Goal: Task Accomplishment & Management: Manage account settings

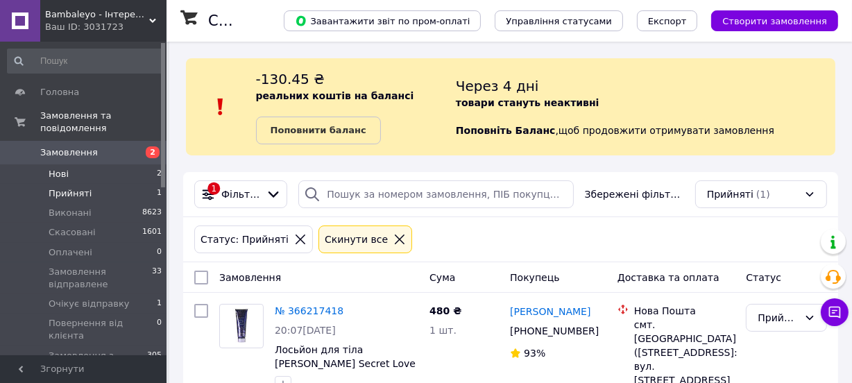
click at [143, 164] on li "Нові 2" at bounding box center [85, 173] width 170 height 19
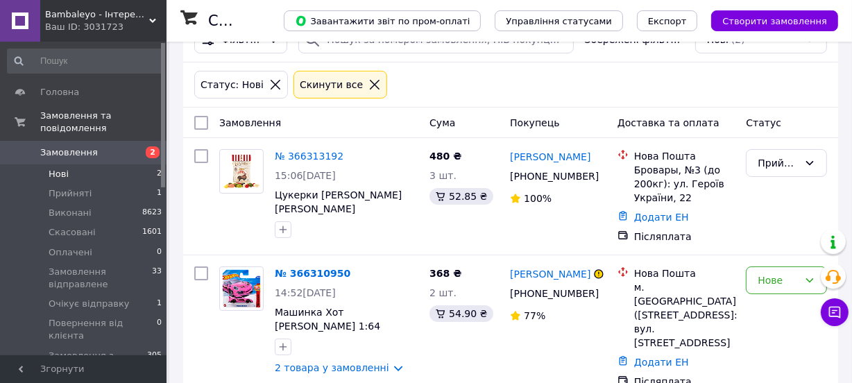
scroll to position [172, 0]
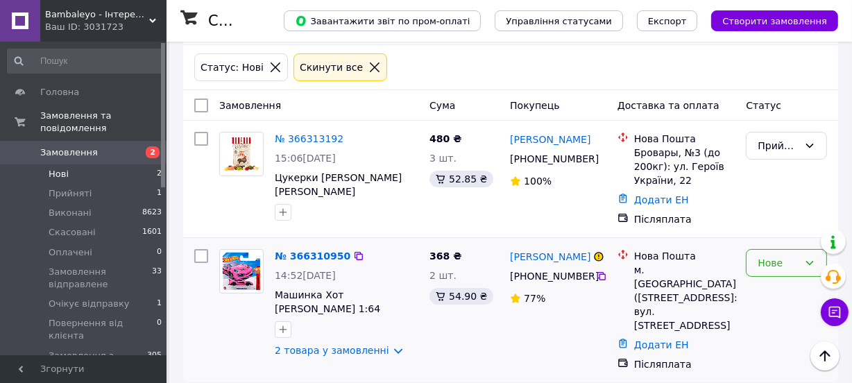
click at [777, 254] on div "Нове" at bounding box center [786, 263] width 81 height 28
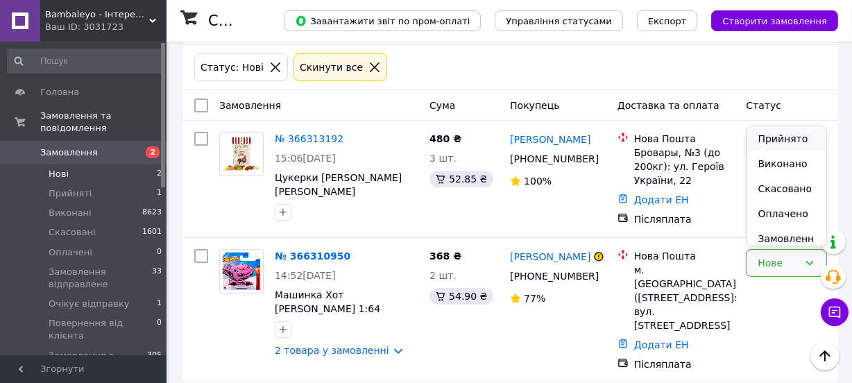
click at [786, 141] on li "Прийнято" at bounding box center [787, 138] width 80 height 25
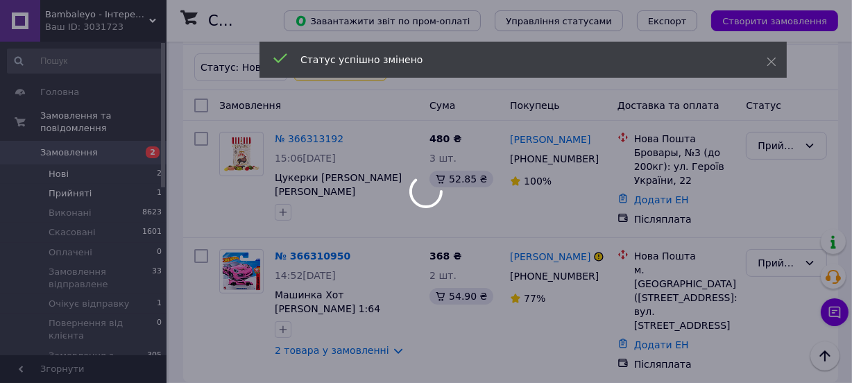
click at [133, 173] on div at bounding box center [426, 191] width 852 height 383
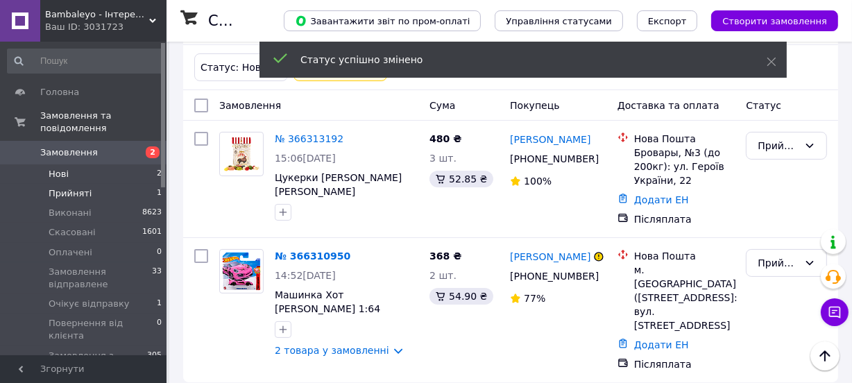
click at [133, 184] on li "Прийняті 1" at bounding box center [85, 193] width 170 height 19
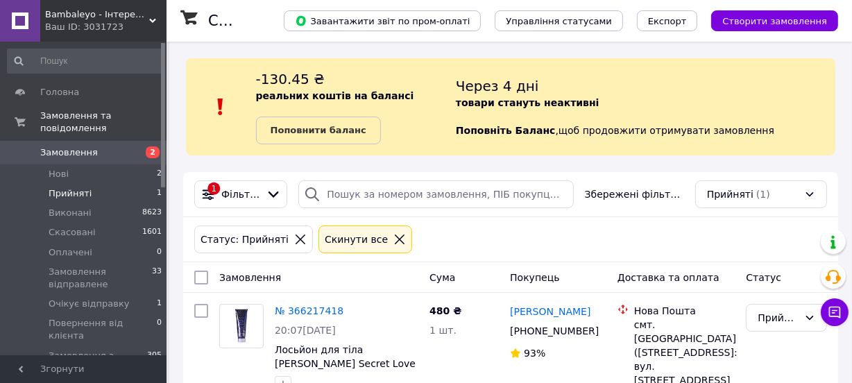
click at [130, 184] on li "Прийняті 1" at bounding box center [85, 193] width 170 height 19
click at [132, 164] on li "Нові 2" at bounding box center [85, 173] width 170 height 19
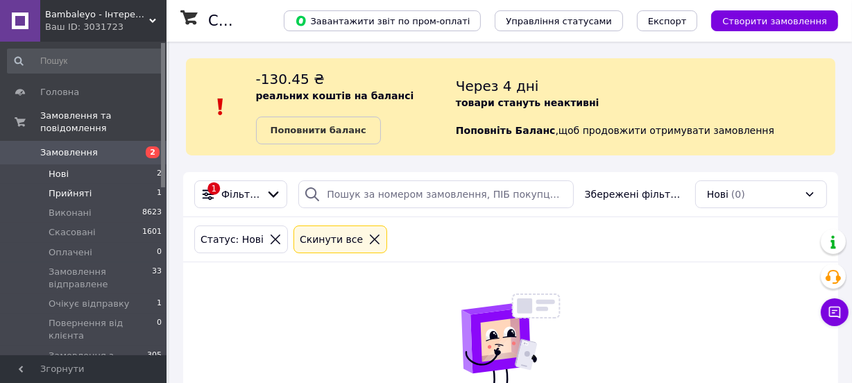
click at [97, 184] on li "Прийняті 1" at bounding box center [85, 193] width 170 height 19
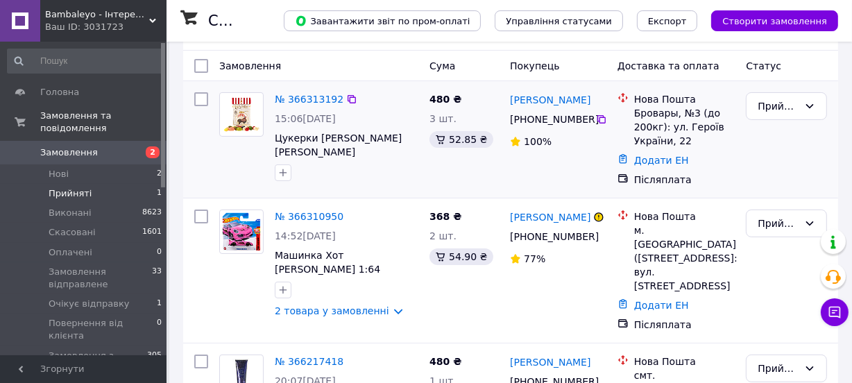
scroll to position [252, 0]
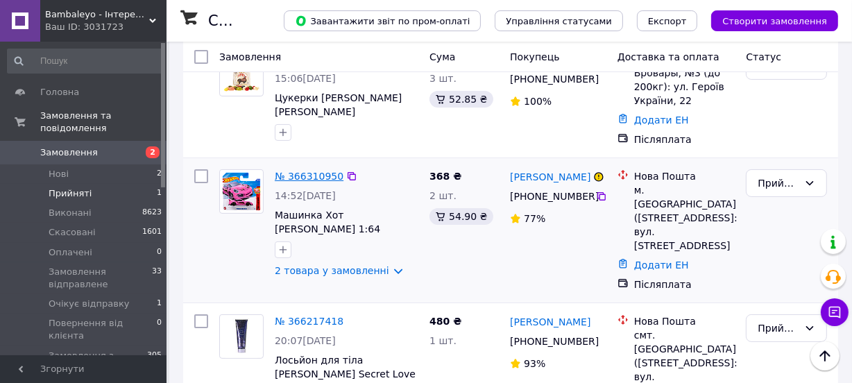
click at [309, 173] on link "№ 366310950" at bounding box center [309, 176] width 69 height 11
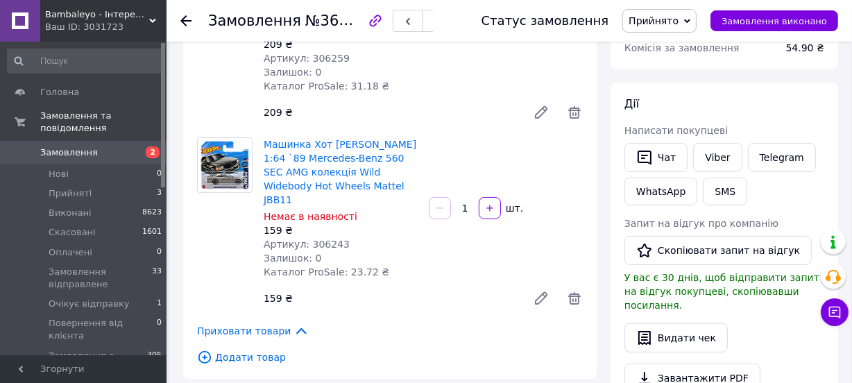
scroll to position [189, 0]
click at [716, 158] on link "Viber" at bounding box center [717, 158] width 49 height 29
click at [353, 21] on span "№366310950" at bounding box center [354, 20] width 99 height 17
copy span "366310950"
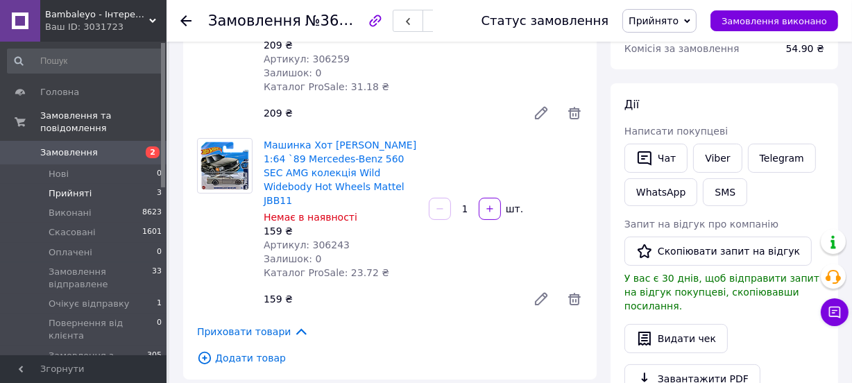
click at [142, 184] on li "Прийняті 3" at bounding box center [85, 193] width 170 height 19
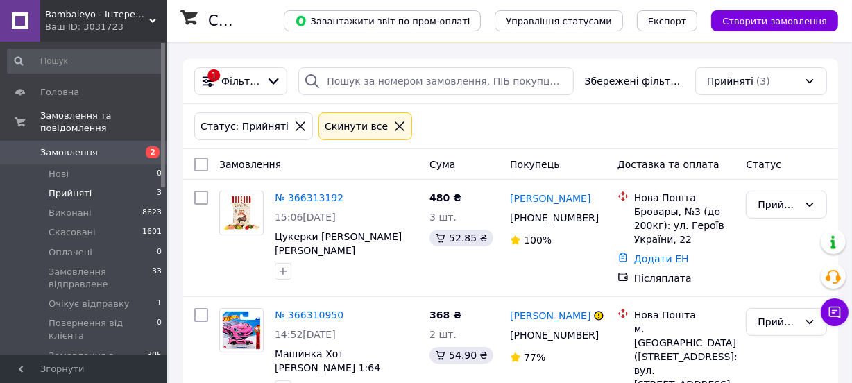
scroll to position [126, 0]
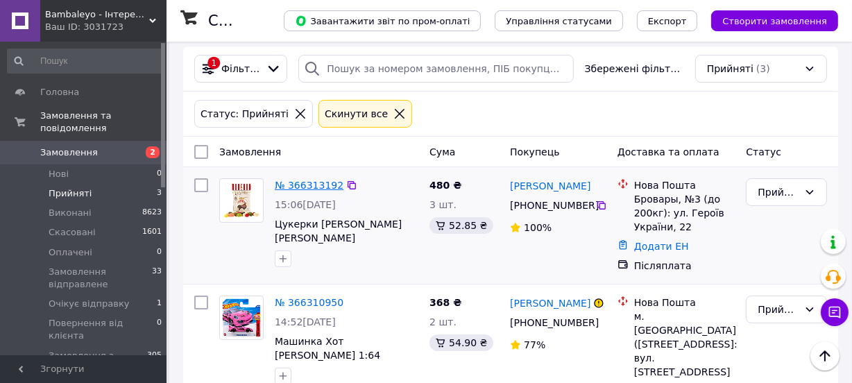
click at [304, 181] on link "№ 366313192" at bounding box center [309, 185] width 69 height 11
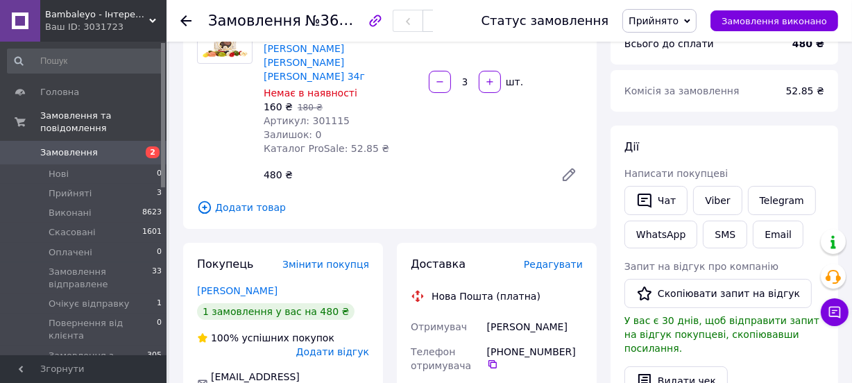
scroll to position [62, 0]
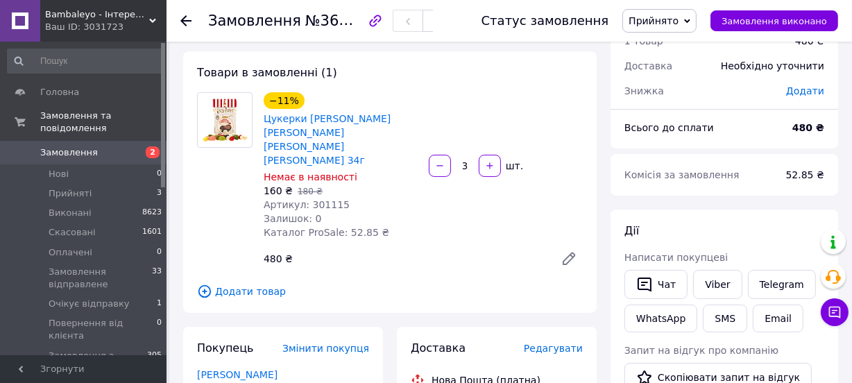
click at [716, 268] on div "Viber" at bounding box center [718, 284] width 54 height 35
click at [713, 272] on link "Viber" at bounding box center [717, 284] width 49 height 29
click at [358, 18] on span "№366313192" at bounding box center [354, 20] width 99 height 17
click at [357, 18] on span "№366313192" at bounding box center [354, 20] width 99 height 17
copy span "366313192"
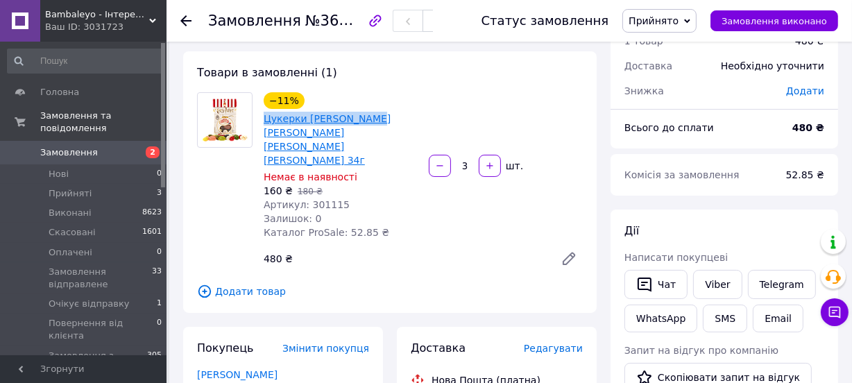
drag, startPoint x: 259, startPoint y: 117, endPoint x: 362, endPoint y: 118, distance: 102.7
click at [362, 118] on div "−11% Цукерки [PERSON_NAME] Jelly Belly [PERSON_NAME] [PERSON_NAME] 34г Немає в …" at bounding box center [340, 166] width 165 height 153
copy link "Цукерки [PERSON_NAME]"
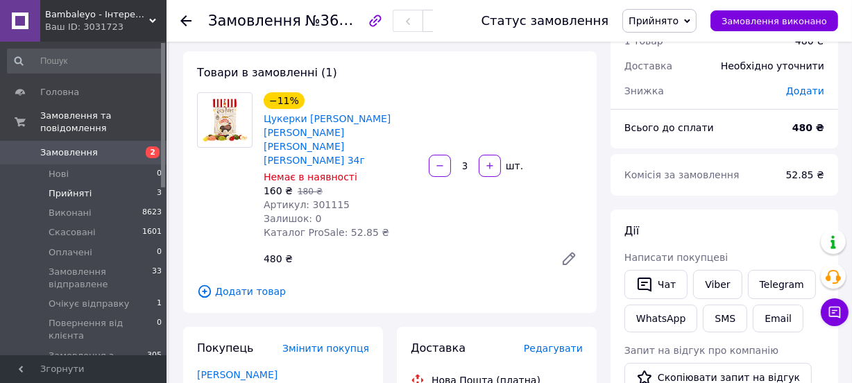
click at [115, 189] on li "Прийняті 3" at bounding box center [85, 193] width 170 height 19
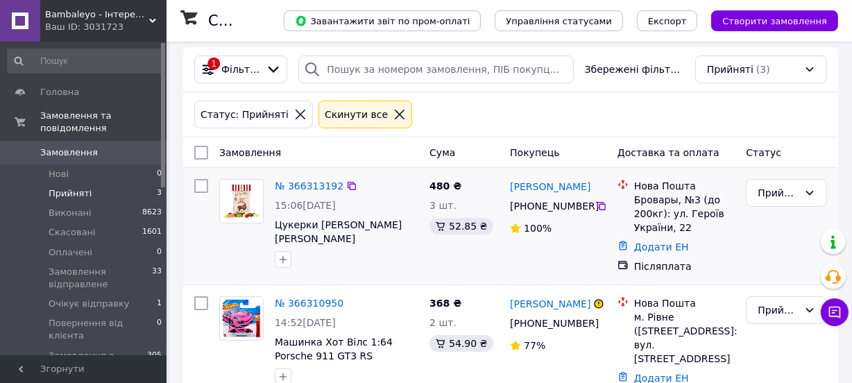
scroll to position [126, 0]
click at [303, 180] on link "№ 366313192" at bounding box center [309, 185] width 69 height 11
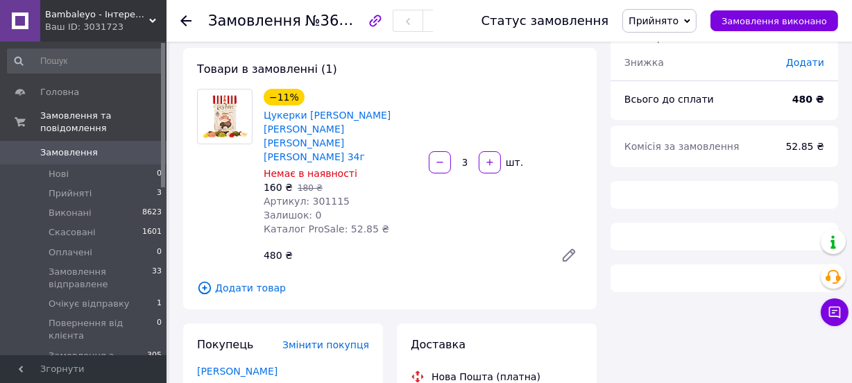
scroll to position [62, 0]
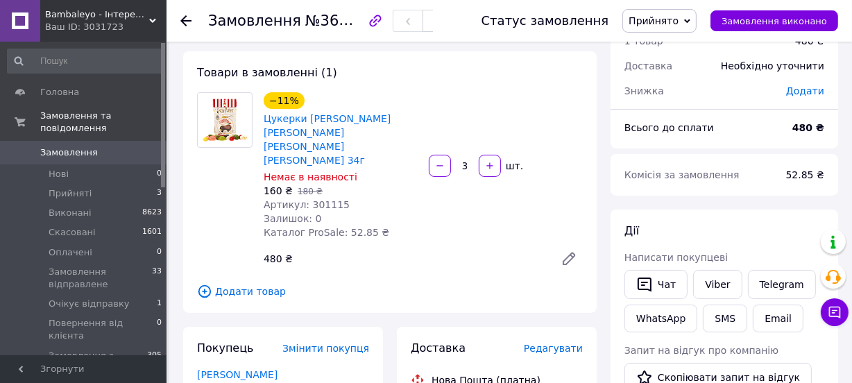
click at [345, 24] on span "№366313192" at bounding box center [354, 20] width 99 height 17
copy span "366313192"
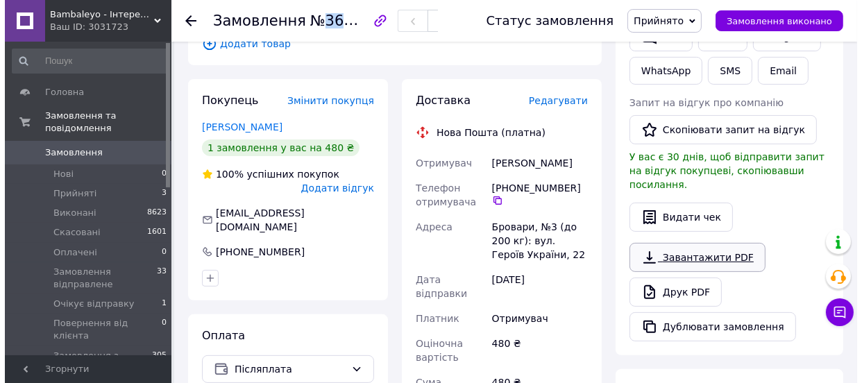
scroll to position [315, 0]
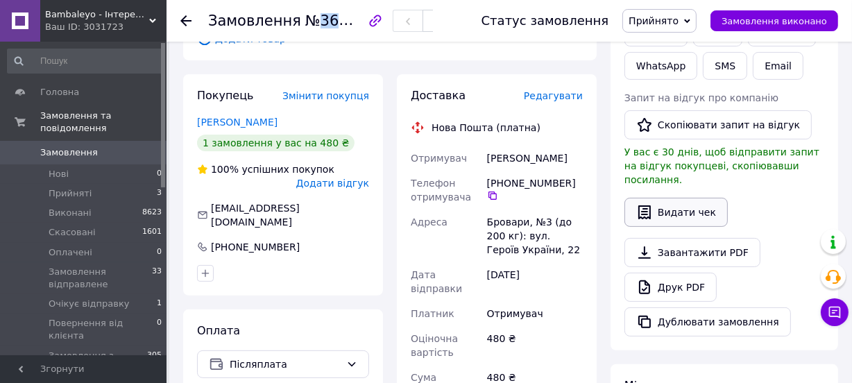
click at [687, 210] on button "Видати чек" at bounding box center [676, 212] width 103 height 29
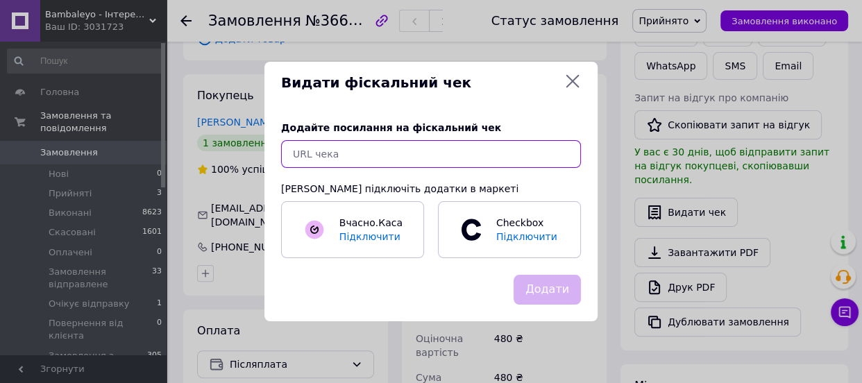
click at [371, 161] on input "text" at bounding box center [431, 154] width 300 height 28
paste input "https://check.checkbox.ua/c5ff70a3-64e8-4530-abc2-1249e12b9a72"
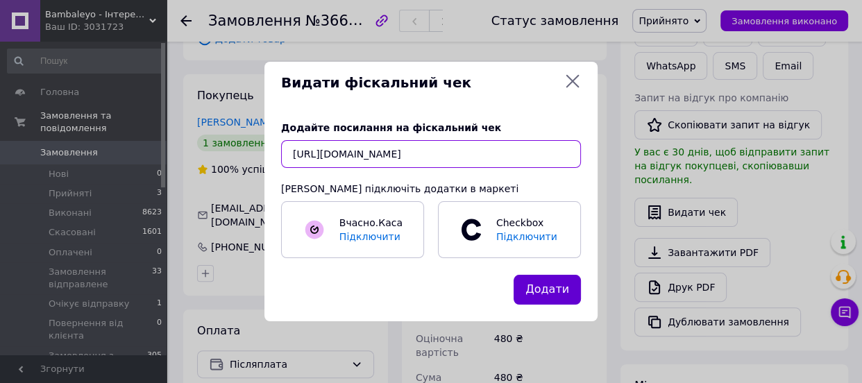
type input "https://check.checkbox.ua/c5ff70a3-64e8-4530-abc2-1249e12b9a72"
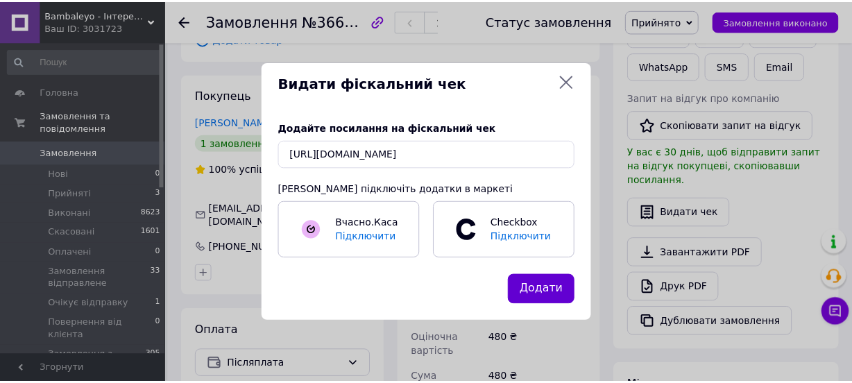
scroll to position [0, 0]
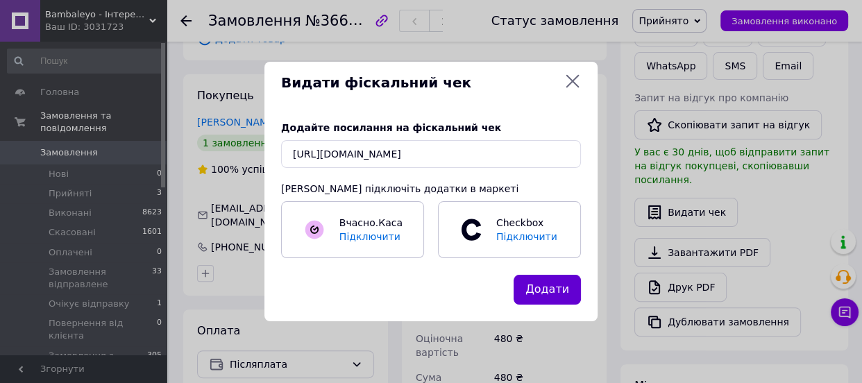
click at [569, 287] on button "Додати" at bounding box center [547, 290] width 67 height 30
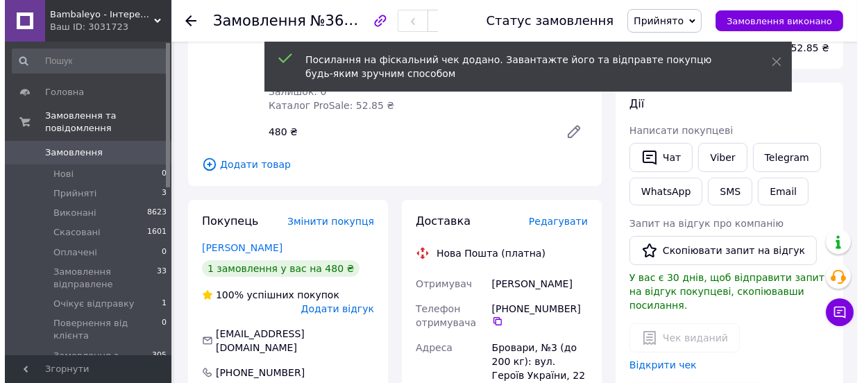
scroll to position [189, 0]
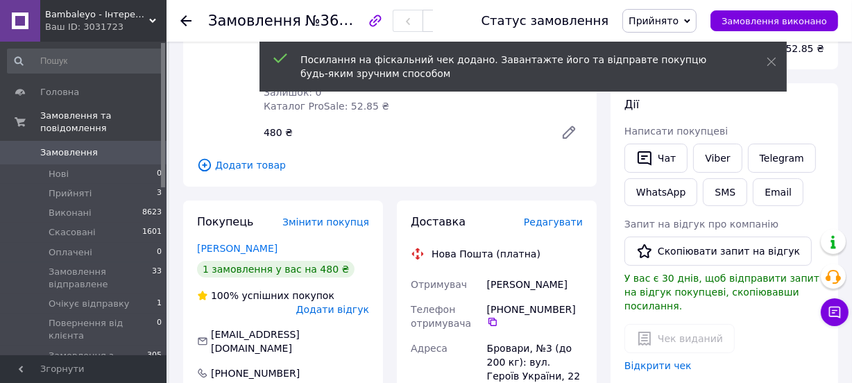
click at [557, 217] on span "Редагувати" at bounding box center [553, 222] width 59 height 11
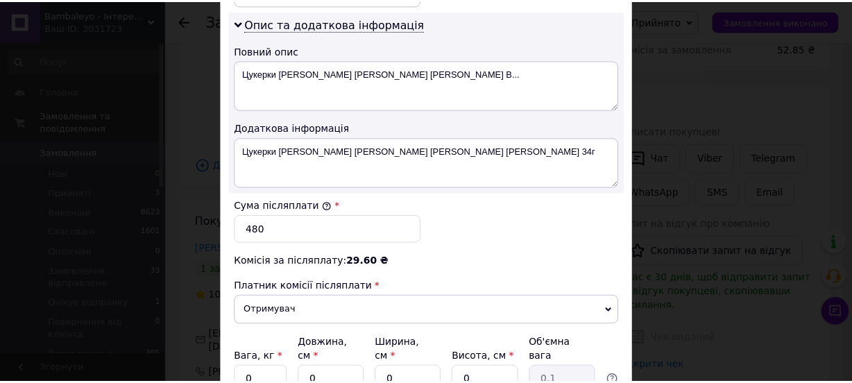
scroll to position [829, 0]
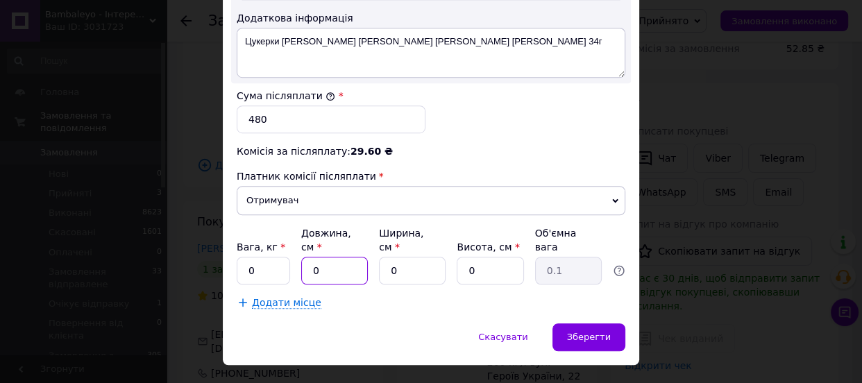
drag, startPoint x: 321, startPoint y: 235, endPoint x: 309, endPoint y: 239, distance: 13.2
click at [309, 257] on input "0" at bounding box center [334, 271] width 67 height 28
type input "16"
drag, startPoint x: 416, startPoint y: 246, endPoint x: 388, endPoint y: 241, distance: 28.2
click at [388, 257] on input "0" at bounding box center [412, 271] width 67 height 28
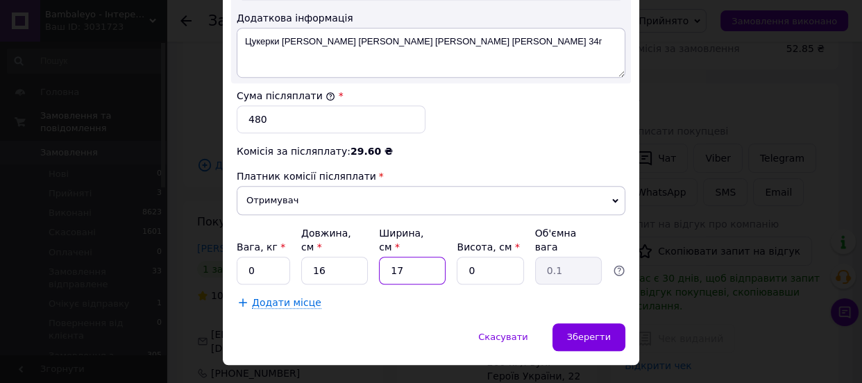
type input "17"
drag, startPoint x: 478, startPoint y: 242, endPoint x: 459, endPoint y: 244, distance: 19.5
click at [459, 257] on input "0" at bounding box center [490, 271] width 67 height 28
type input "6"
type input "0.41"
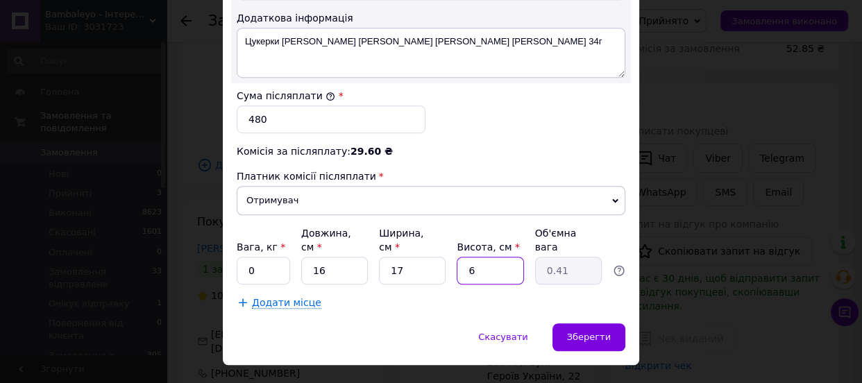
type input "6"
click at [262, 257] on input "0" at bounding box center [263, 271] width 53 height 28
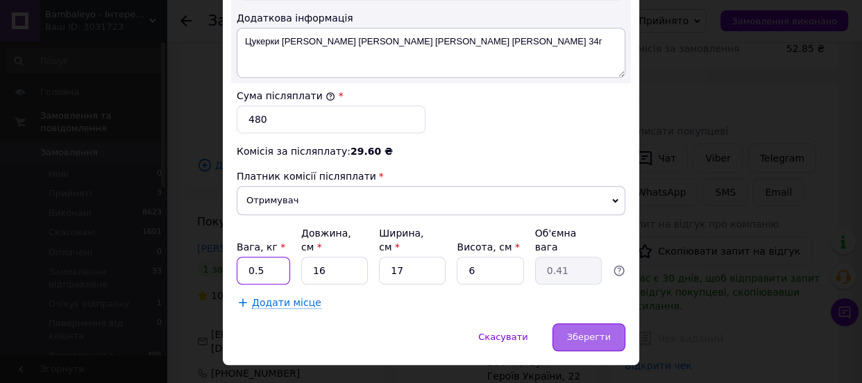
type input "0.5"
click at [583, 332] on span "Зберегти" at bounding box center [589, 337] width 44 height 10
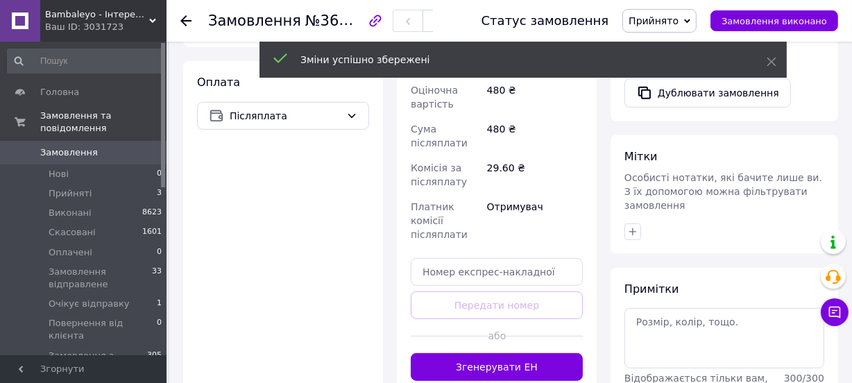
scroll to position [568, 0]
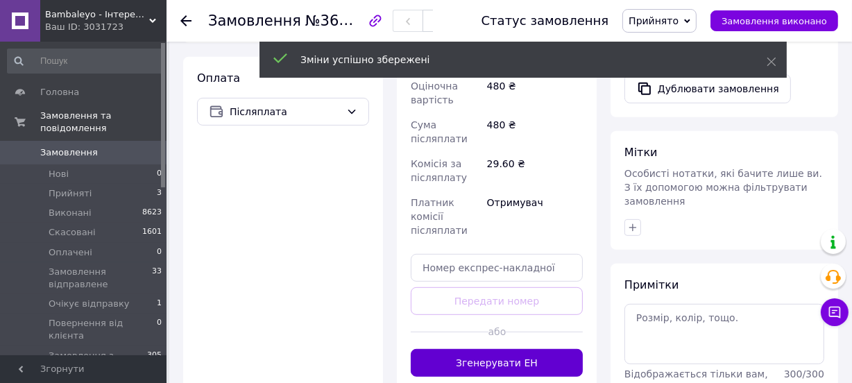
click at [556, 349] on button "Згенерувати ЕН" at bounding box center [497, 363] width 172 height 28
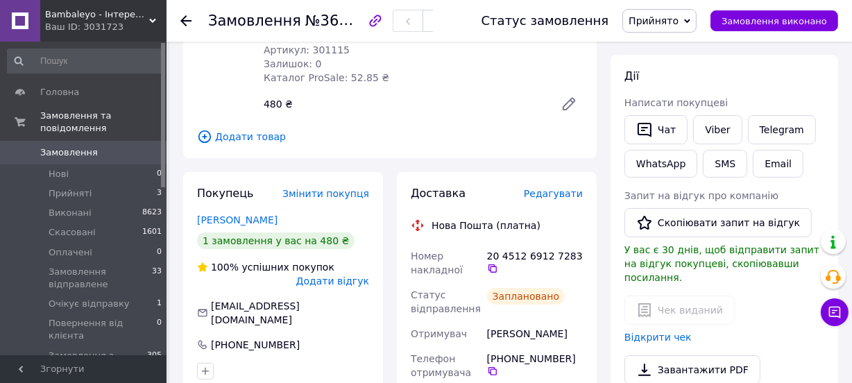
scroll to position [0, 0]
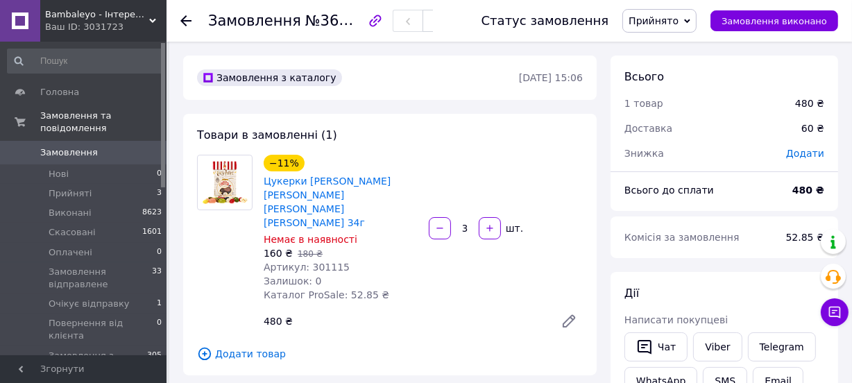
click at [337, 20] on span "№366313192" at bounding box center [354, 20] width 99 height 17
copy span "366313192"
click at [664, 10] on span "Прийнято" at bounding box center [660, 21] width 74 height 24
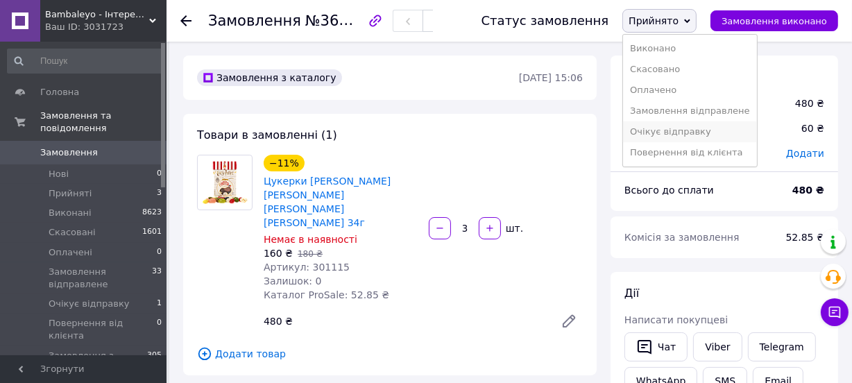
click at [686, 133] on li "Очікує відправку" at bounding box center [689, 131] width 133 height 21
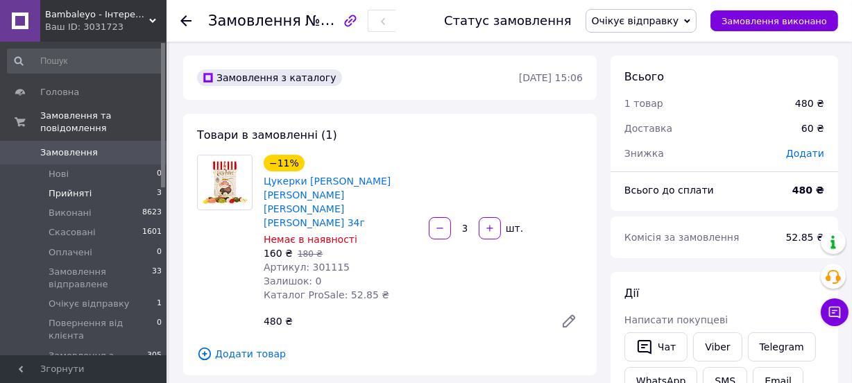
click at [130, 184] on li "Прийняті 3" at bounding box center [85, 193] width 170 height 19
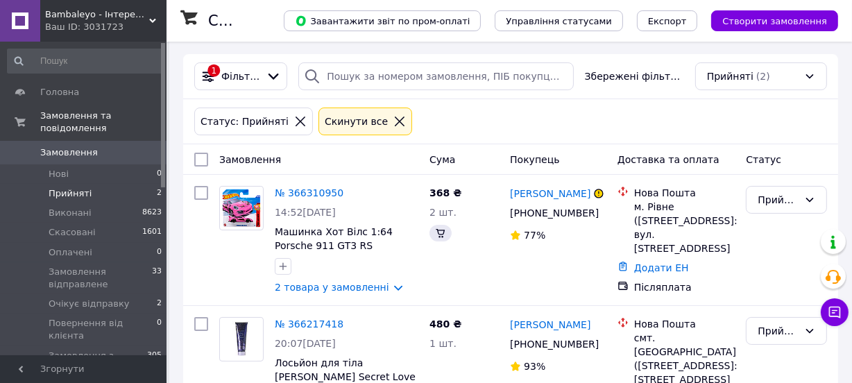
scroll to position [186, 0]
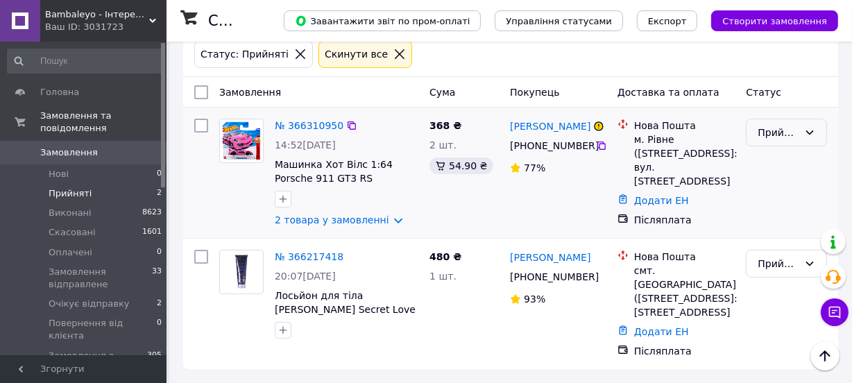
click at [773, 132] on div "Прийнято" at bounding box center [778, 132] width 41 height 15
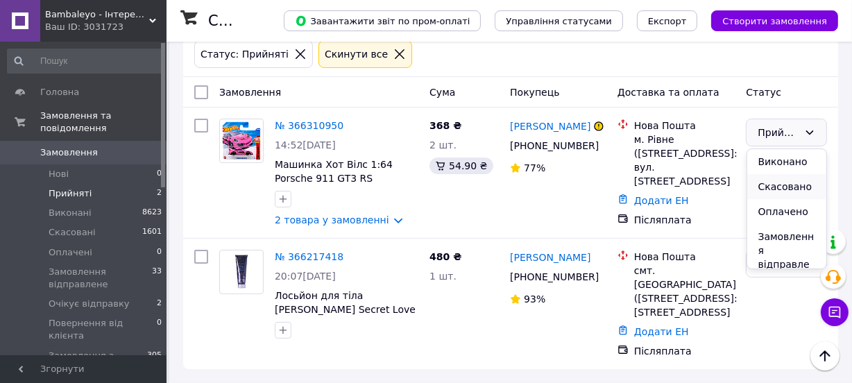
click at [783, 185] on li "Скасовано" at bounding box center [787, 186] width 80 height 25
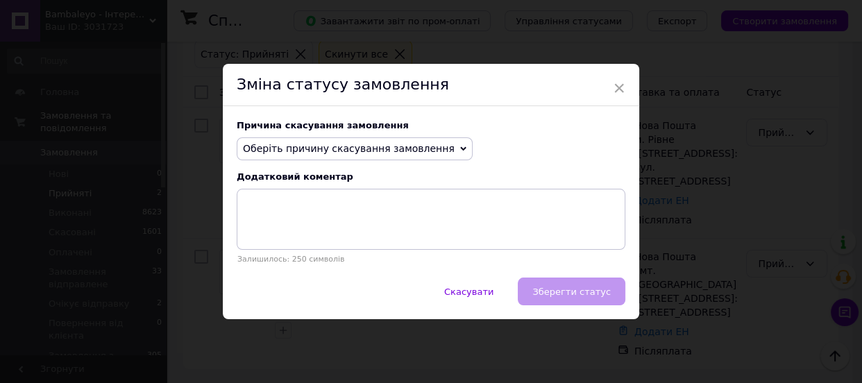
click at [413, 146] on span "Оберіть причину скасування замовлення" at bounding box center [349, 148] width 212 height 11
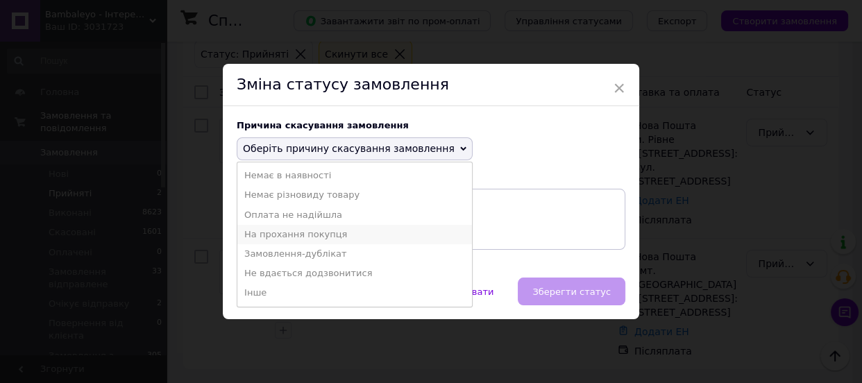
click at [309, 229] on li "На прохання покупця" at bounding box center [354, 234] width 235 height 19
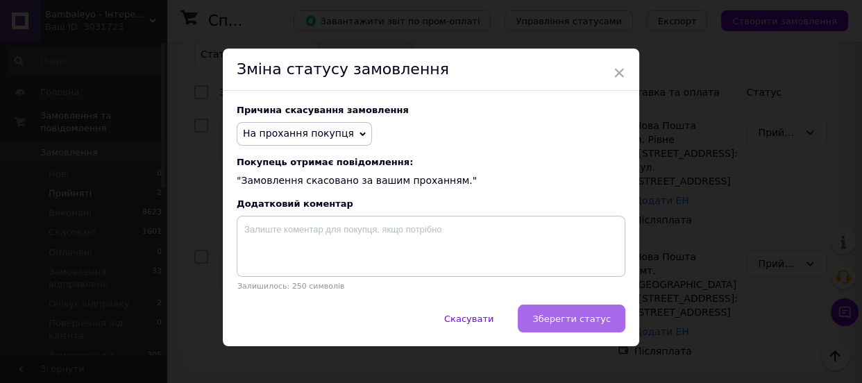
click at [598, 319] on span "Зберегти статус" at bounding box center [571, 319] width 78 height 10
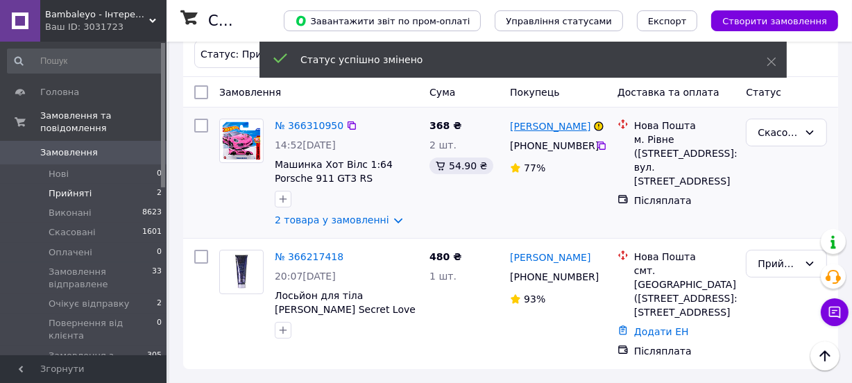
click at [552, 124] on link "[PERSON_NAME]" at bounding box center [550, 126] width 81 height 14
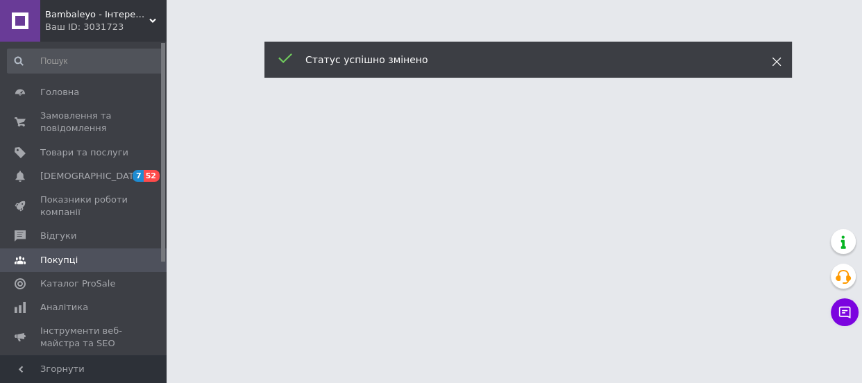
click at [777, 60] on use at bounding box center [776, 62] width 9 height 9
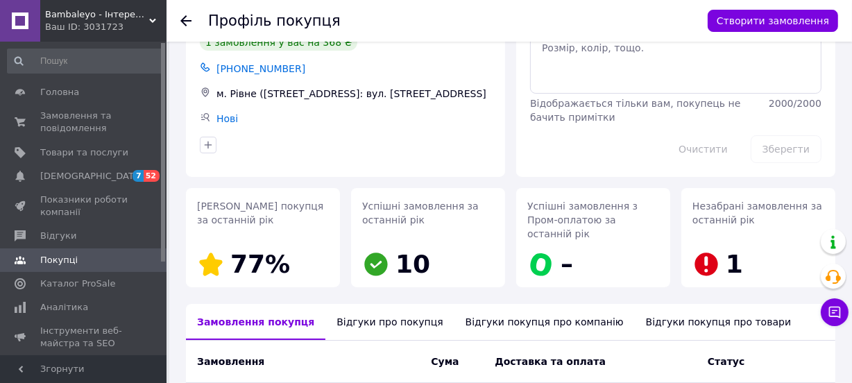
scroll to position [54, 0]
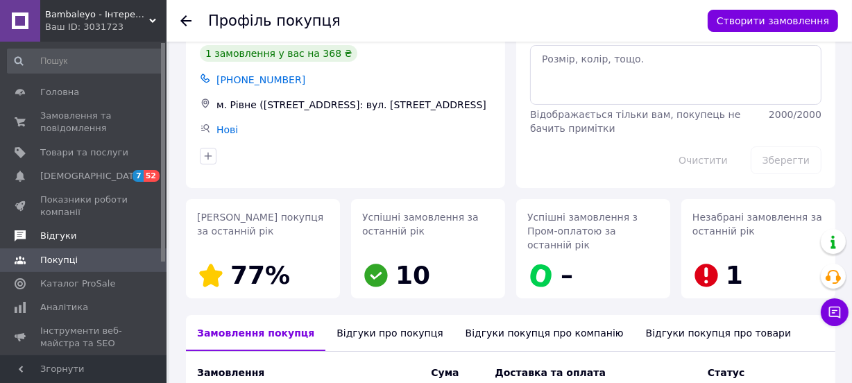
click at [86, 232] on span "Відгуки" at bounding box center [84, 236] width 88 height 12
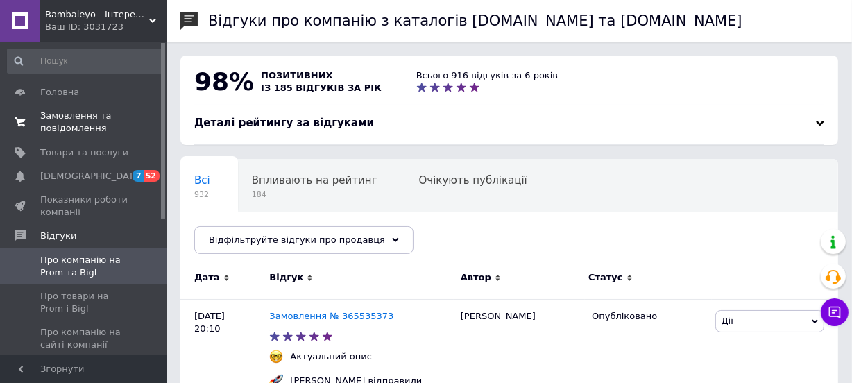
click at [94, 133] on span "Замовлення та повідомлення" at bounding box center [84, 122] width 88 height 25
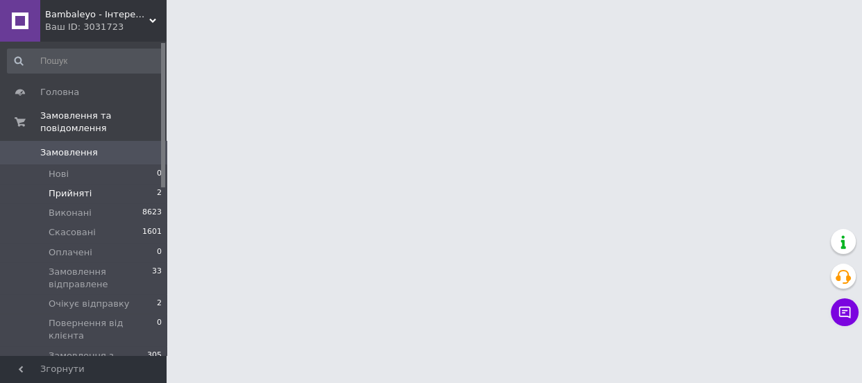
click at [140, 184] on li "Прийняті 2" at bounding box center [85, 193] width 170 height 19
